Goal: Information Seeking & Learning: Learn about a topic

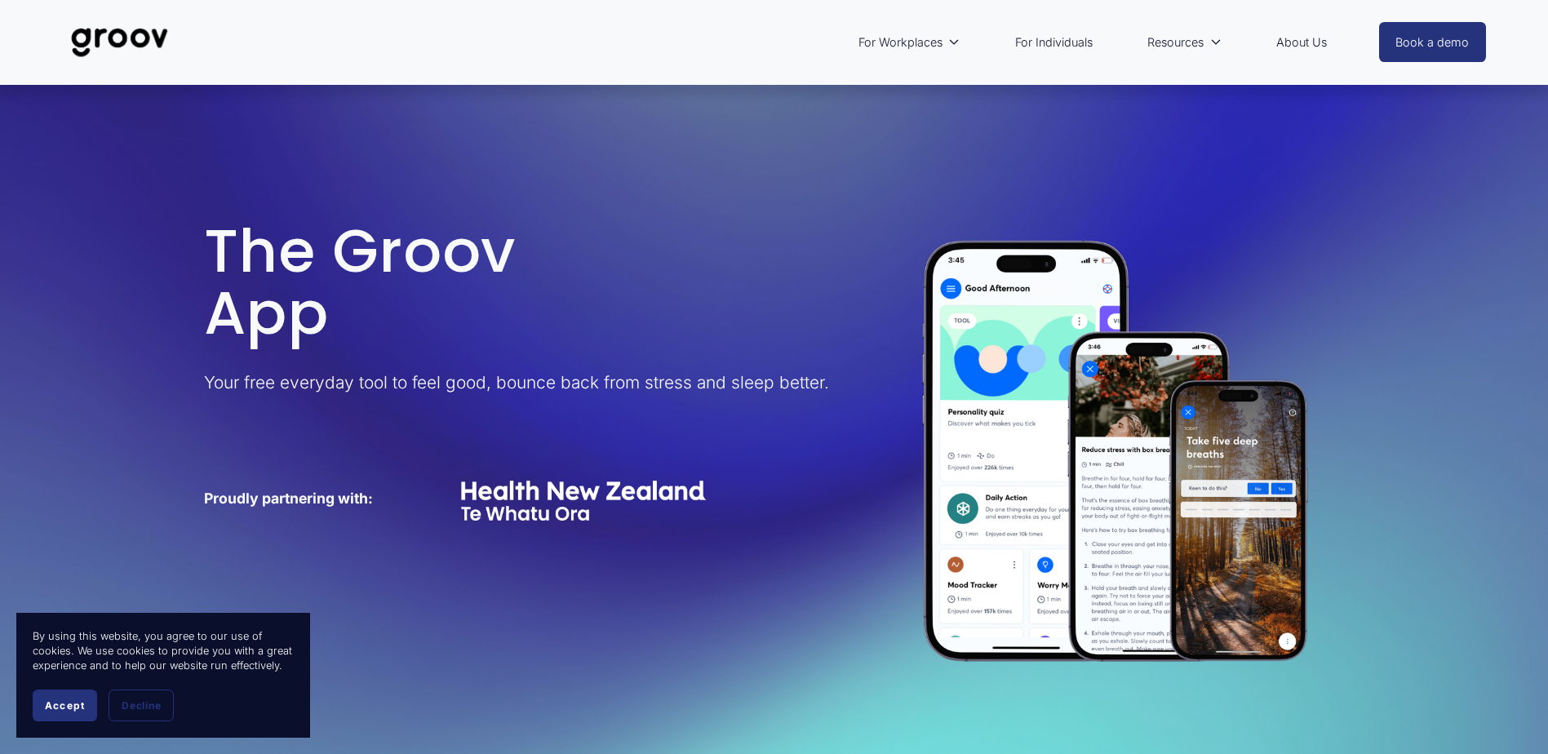
click at [1297, 38] on link "About Us" at bounding box center [1301, 43] width 67 height 38
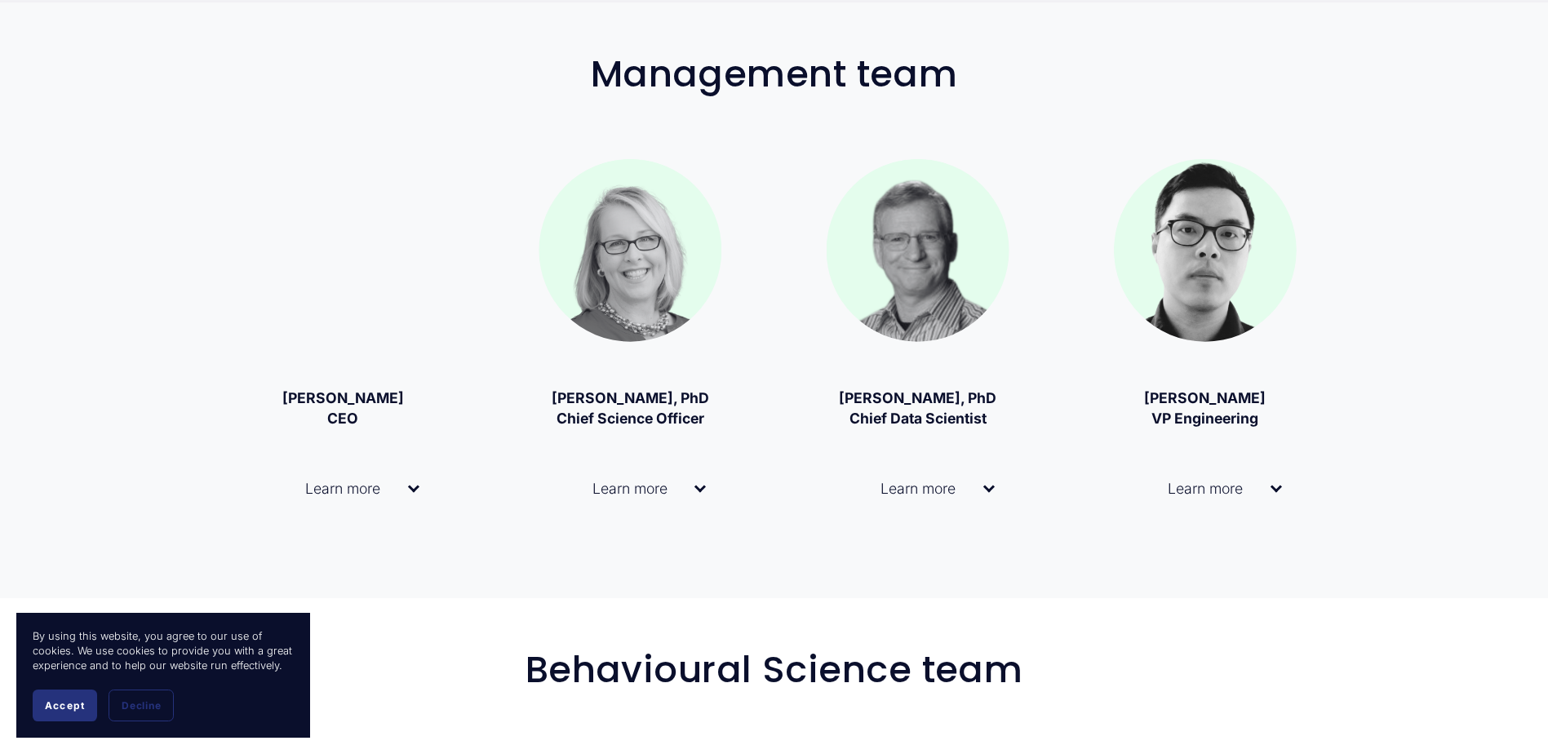
scroll to position [1163, 0]
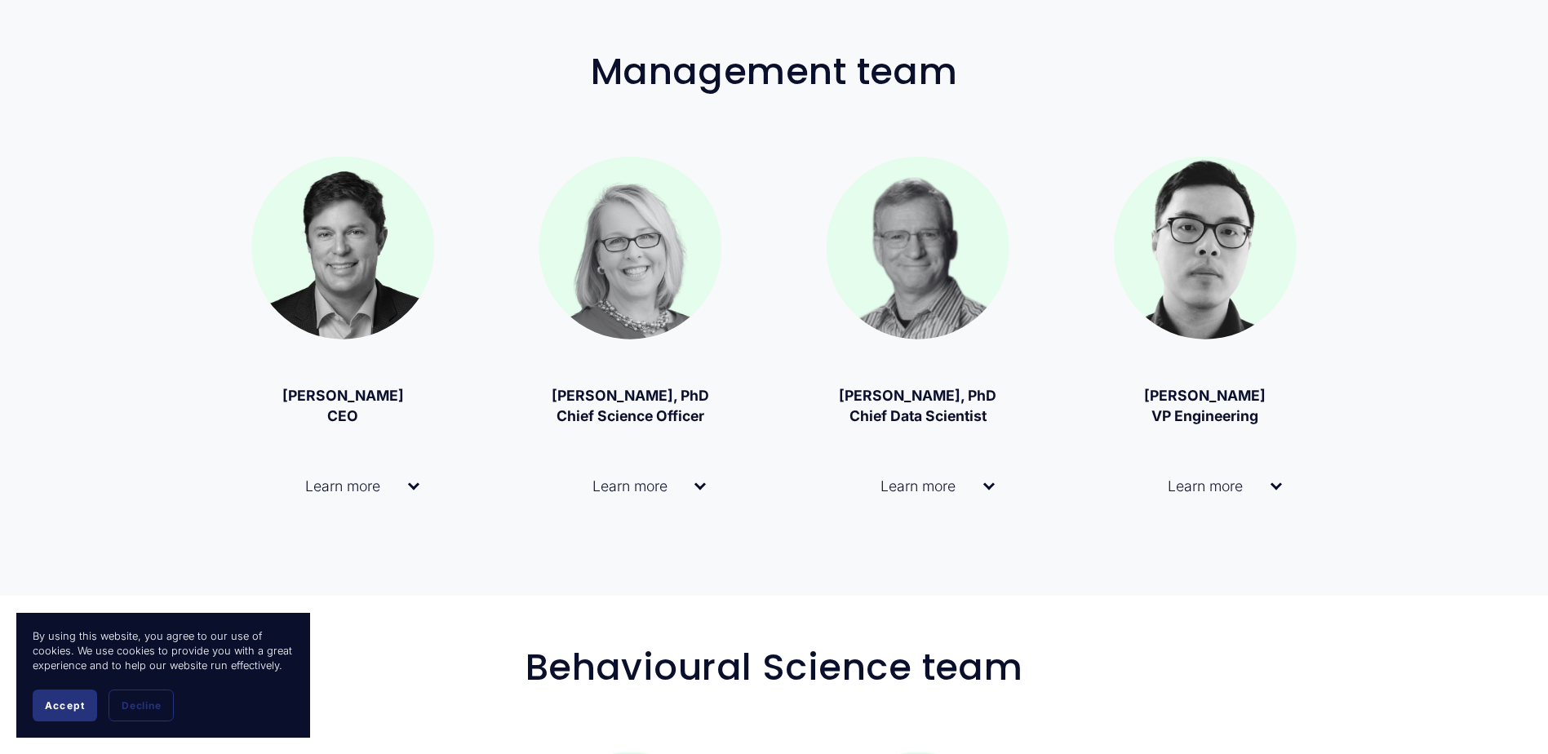
click at [693, 490] on span "Learn more" at bounding box center [623, 485] width 141 height 17
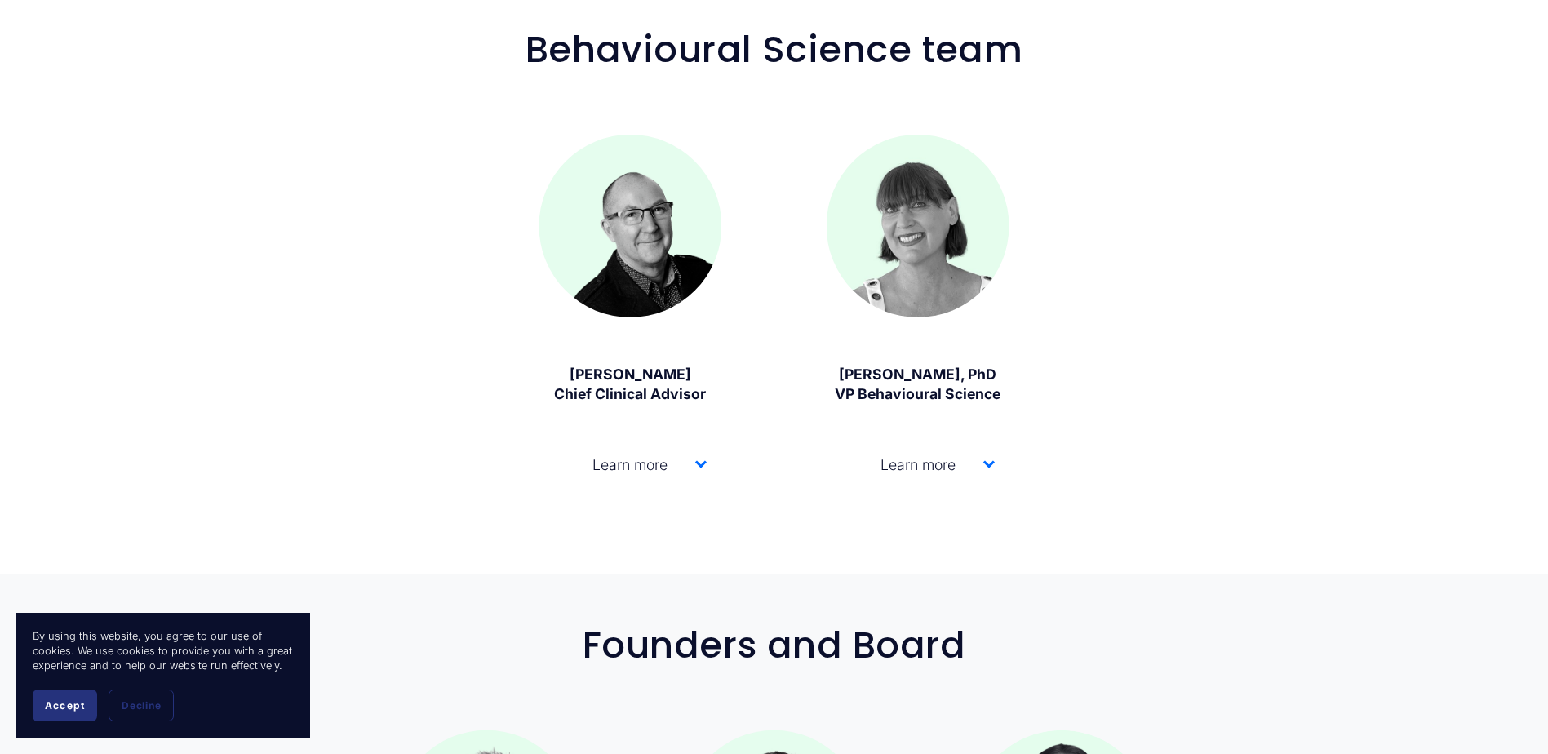
scroll to position [2647, 0]
click at [698, 456] on div at bounding box center [700, 461] width 11 height 11
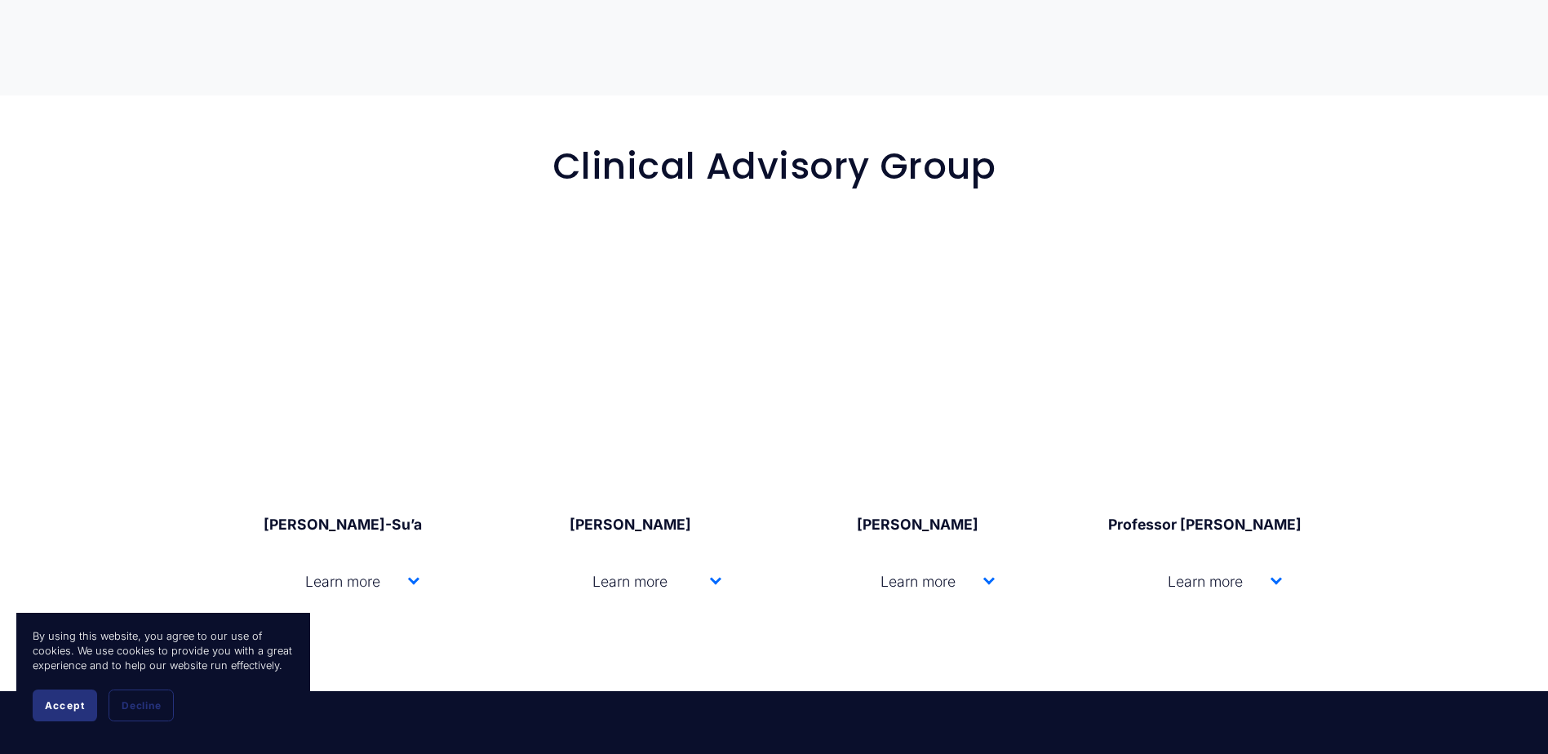
scroll to position [4374, 0]
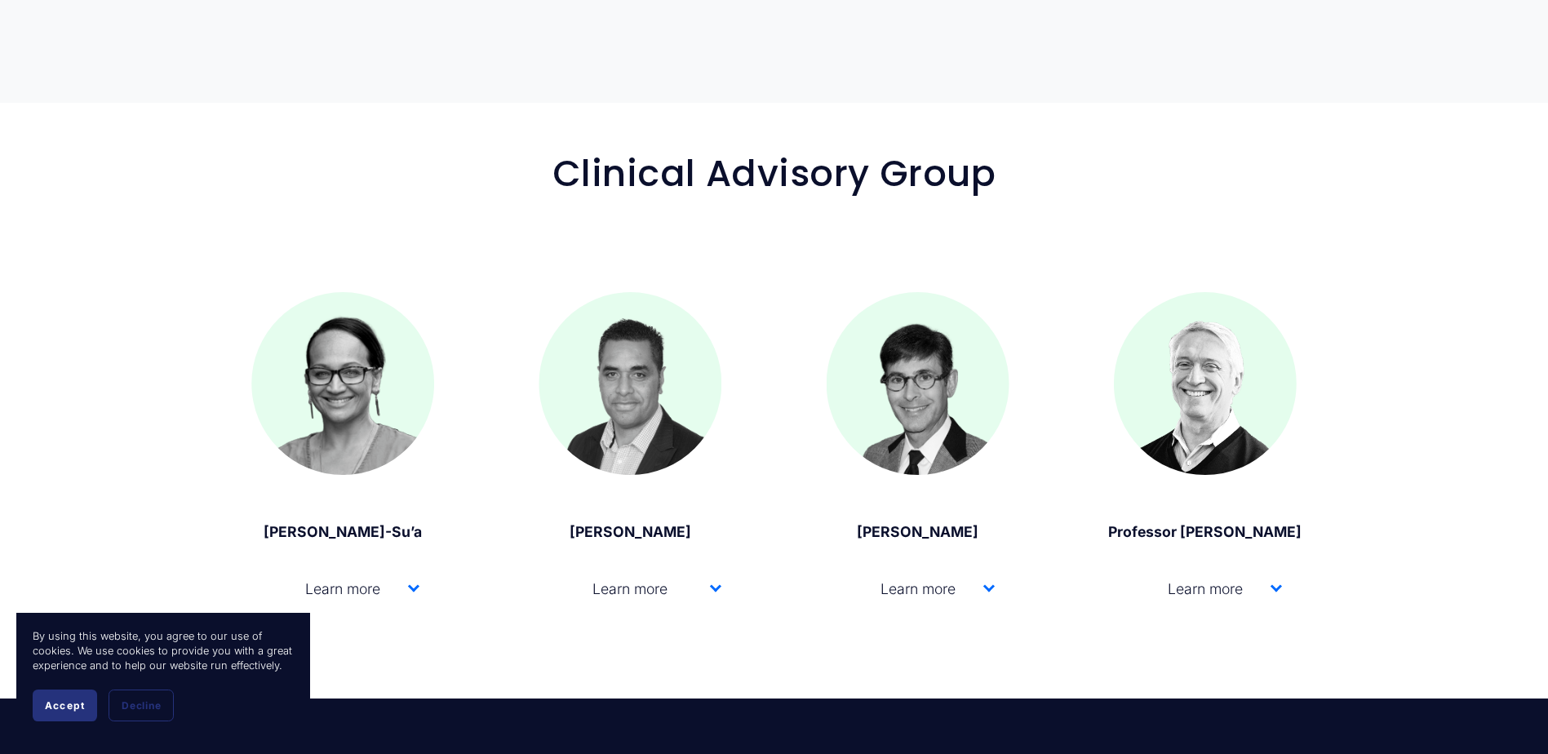
click at [986, 581] on div at bounding box center [988, 586] width 11 height 11
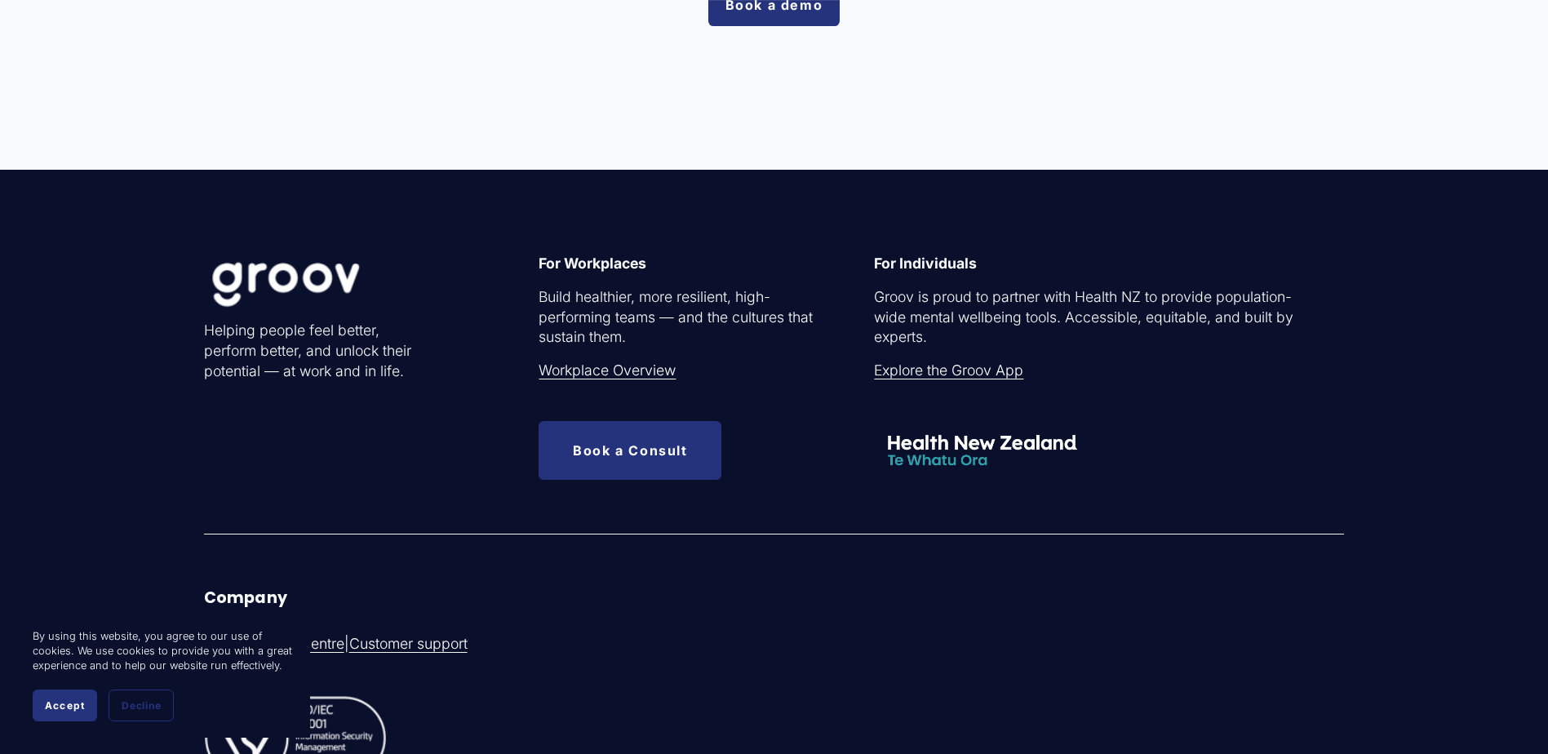
scroll to position [7086, 0]
